Goal: Information Seeking & Learning: Learn about a topic

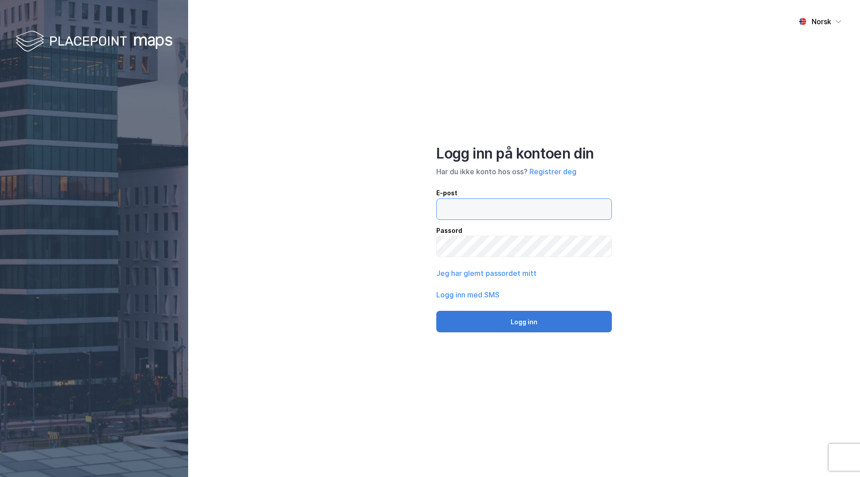
type input "[EMAIL_ADDRESS][DOMAIN_NAME]"
click at [550, 325] on button "Logg inn" at bounding box center [523, 321] width 175 height 21
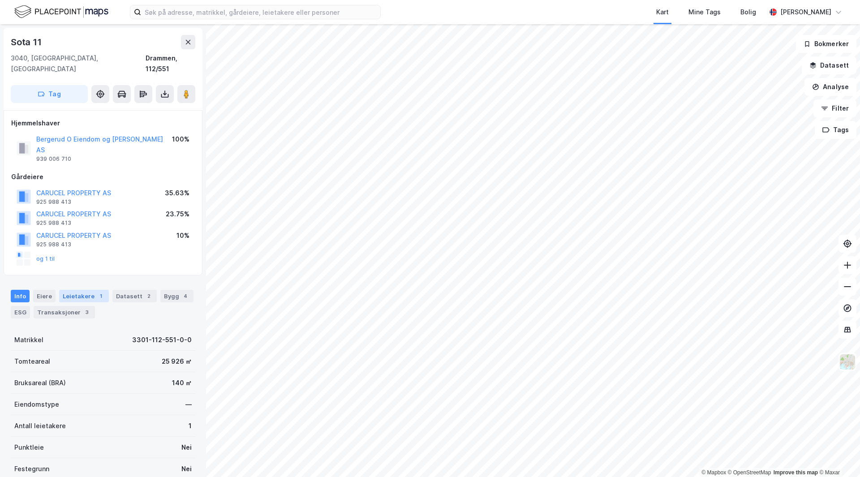
click at [88, 290] on div "Leietakere 1" at bounding box center [84, 296] width 50 height 13
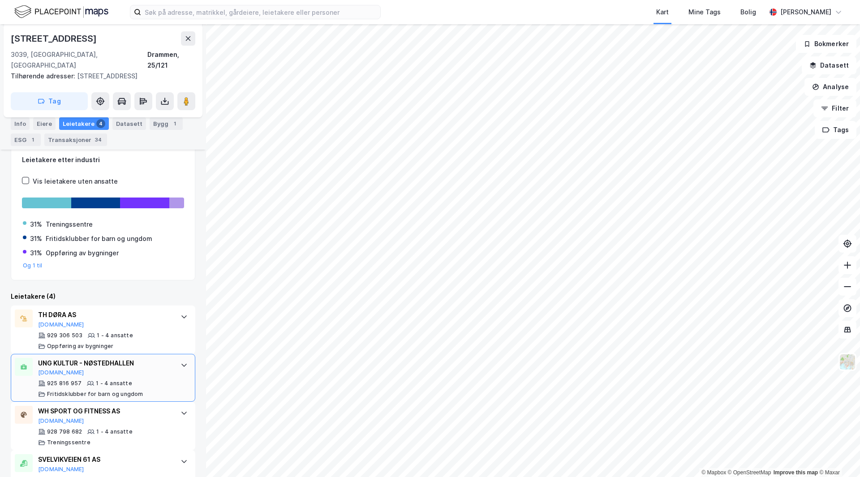
scroll to position [251, 0]
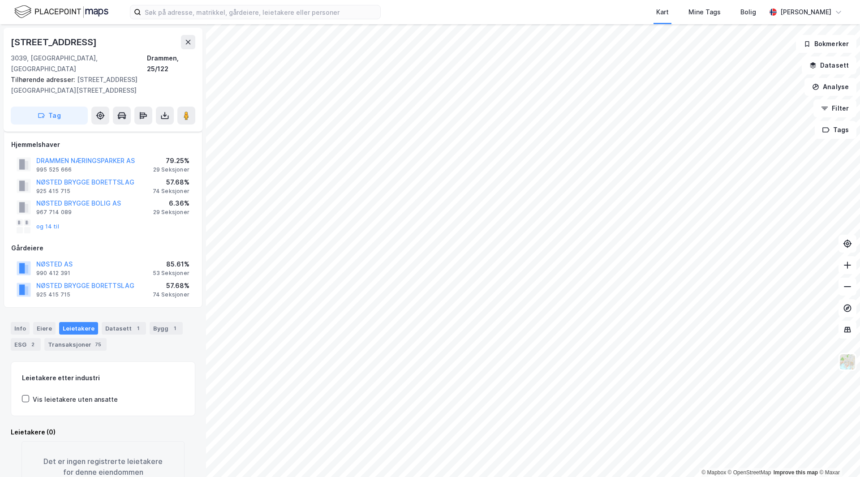
scroll to position [26, 0]
